Goal: Navigation & Orientation: Find specific page/section

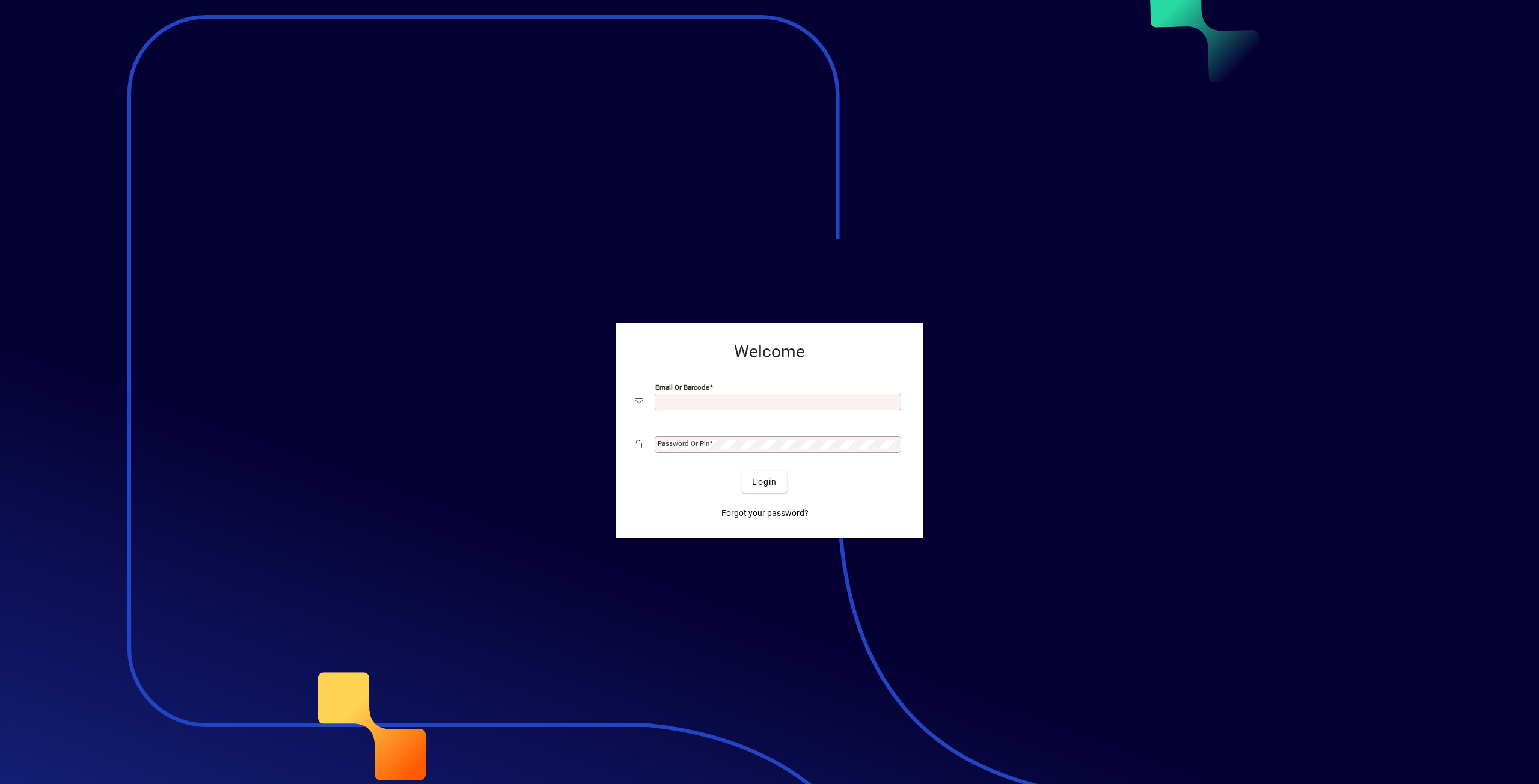
click at [720, 405] on input "Email or Barcode" at bounding box center [779, 402] width 243 height 9
type input "**********"
click at [742, 471] on button "Login" at bounding box center [764, 481] width 44 height 22
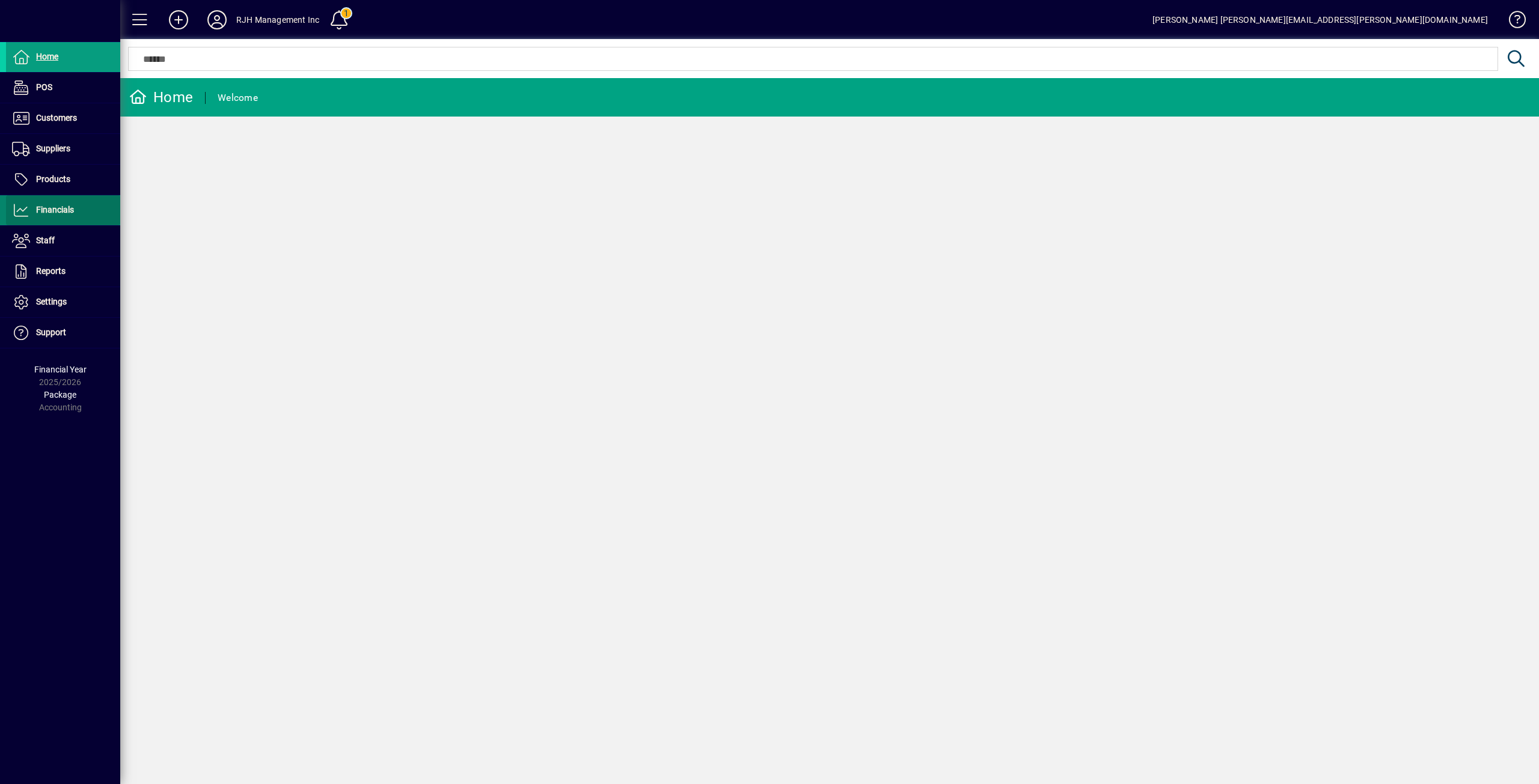
click at [63, 210] on span "Financials" at bounding box center [54, 210] width 37 height 9
